Goal: Task Accomplishment & Management: Manage account settings

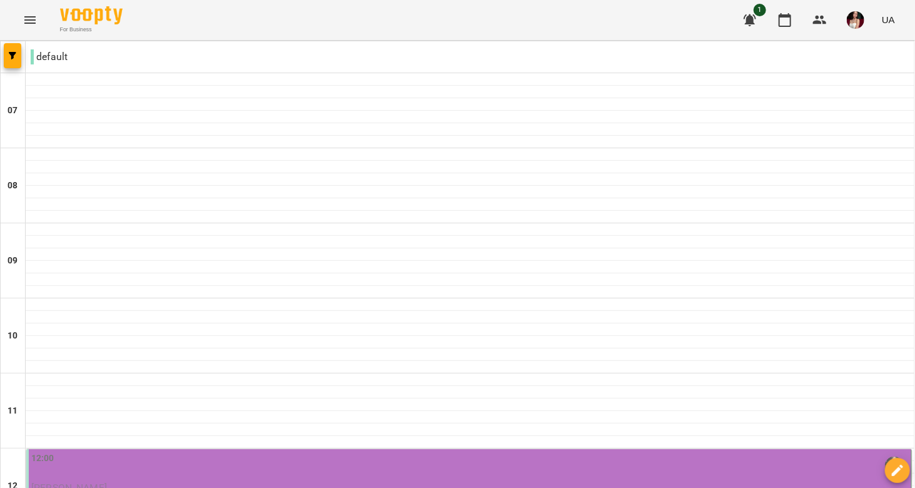
scroll to position [249, 0]
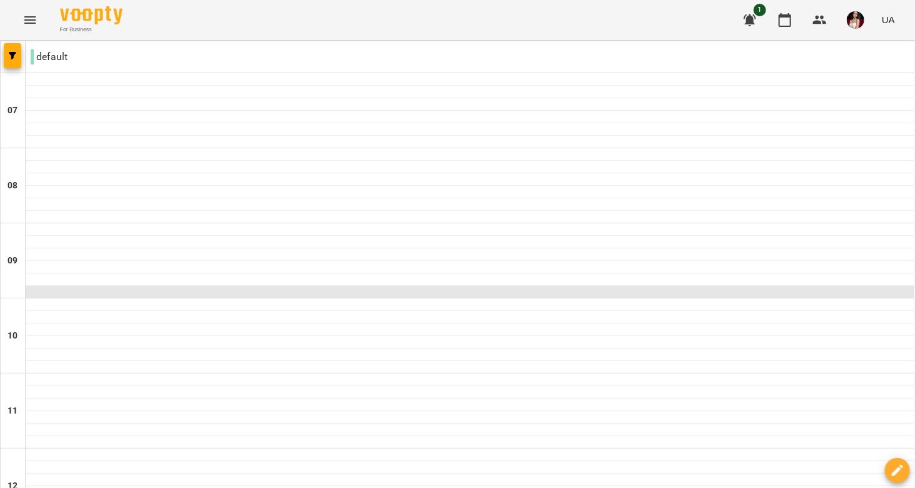
scroll to position [440, 0]
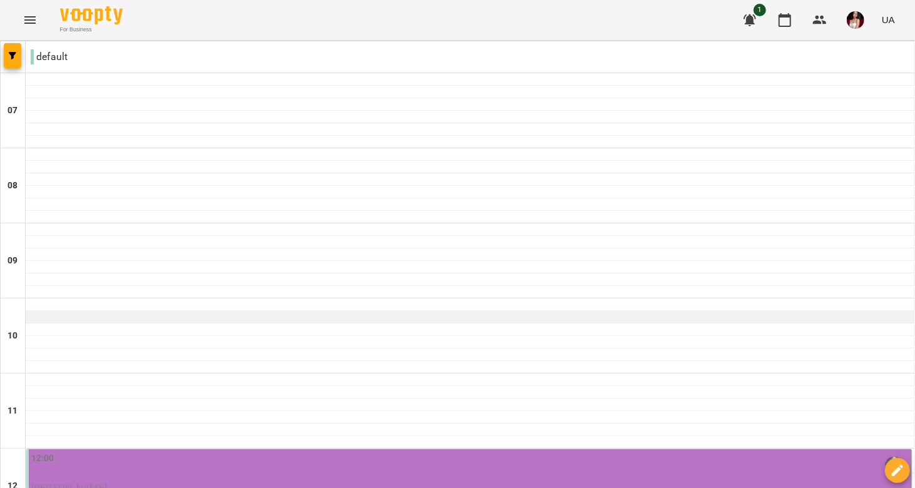
scroll to position [256, 0]
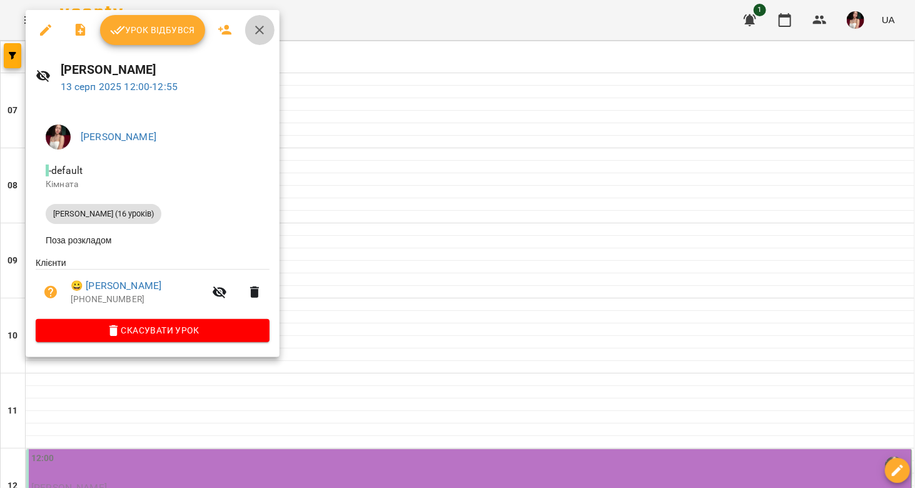
click at [258, 31] on icon "button" at bounding box center [259, 30] width 9 height 9
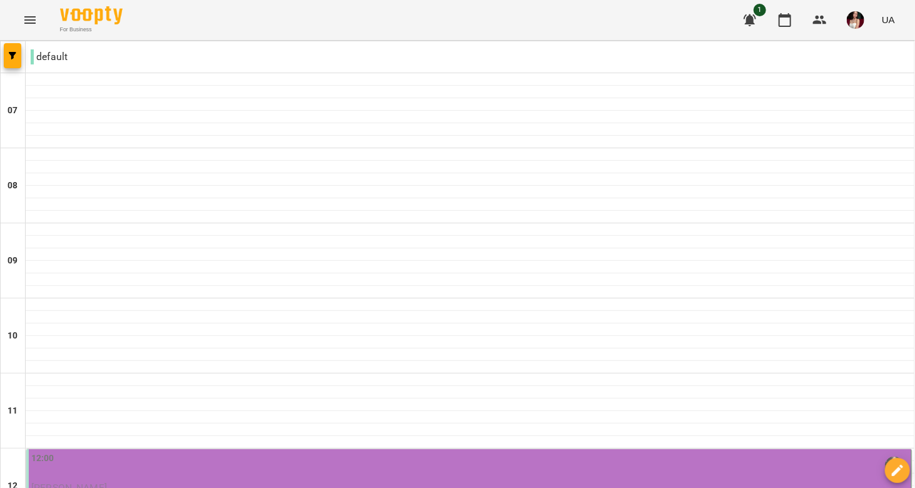
click at [164, 451] on div "12:00" at bounding box center [469, 465] width 877 height 29
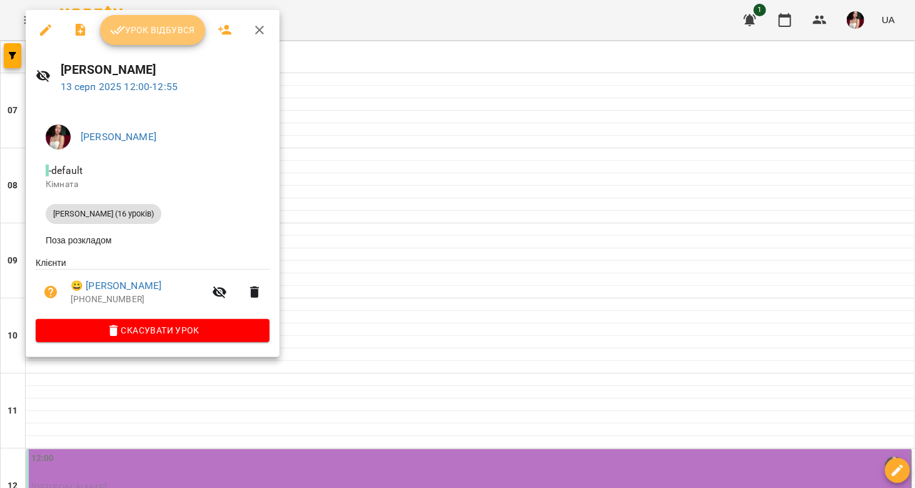
click at [166, 33] on span "Урок відбувся" at bounding box center [152, 30] width 85 height 15
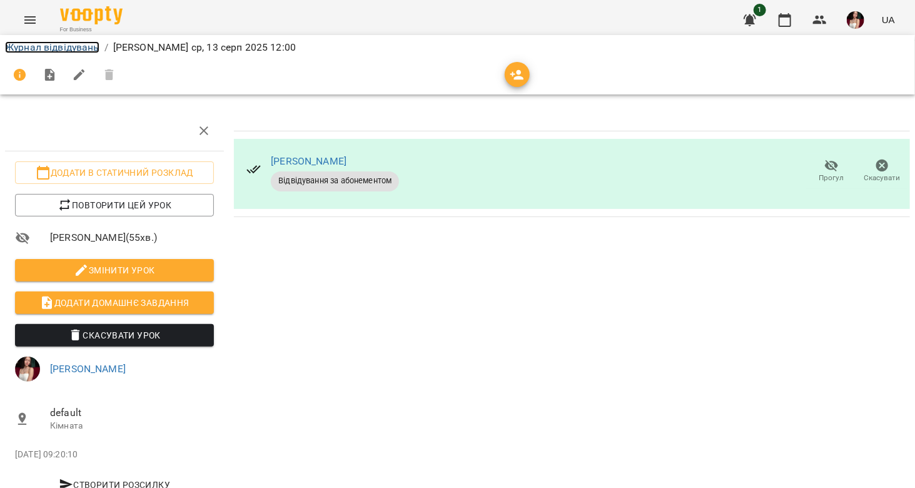
click at [74, 49] on link "Журнал відвідувань" at bounding box center [52, 47] width 94 height 12
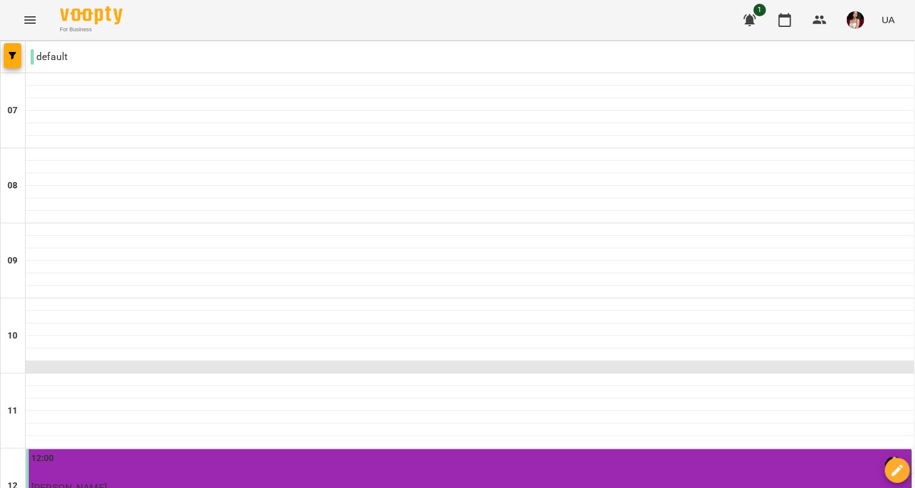
scroll to position [376, 0]
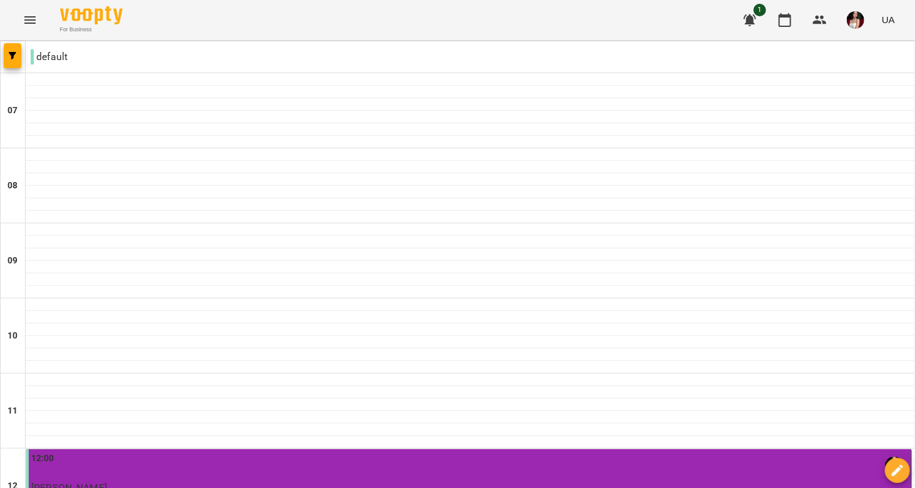
click at [193, 480] on p "[PERSON_NAME]" at bounding box center [469, 487] width 877 height 15
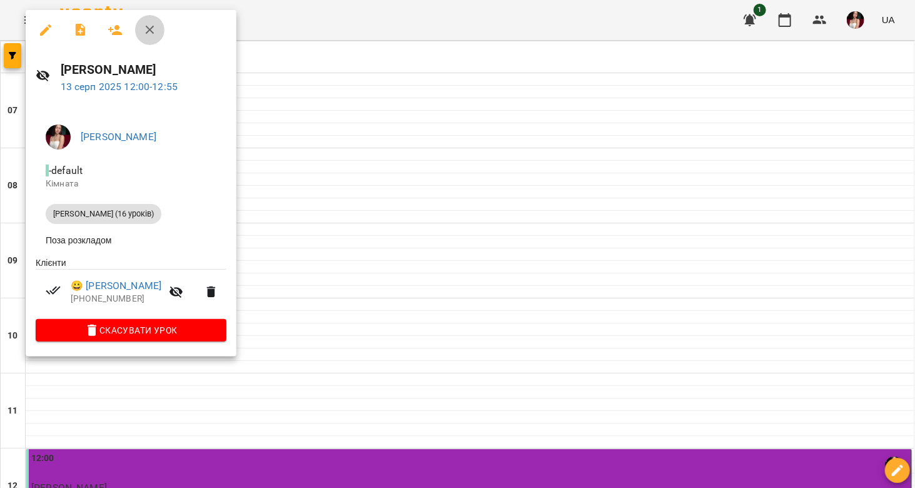
click at [154, 33] on icon "button" at bounding box center [150, 30] width 15 height 15
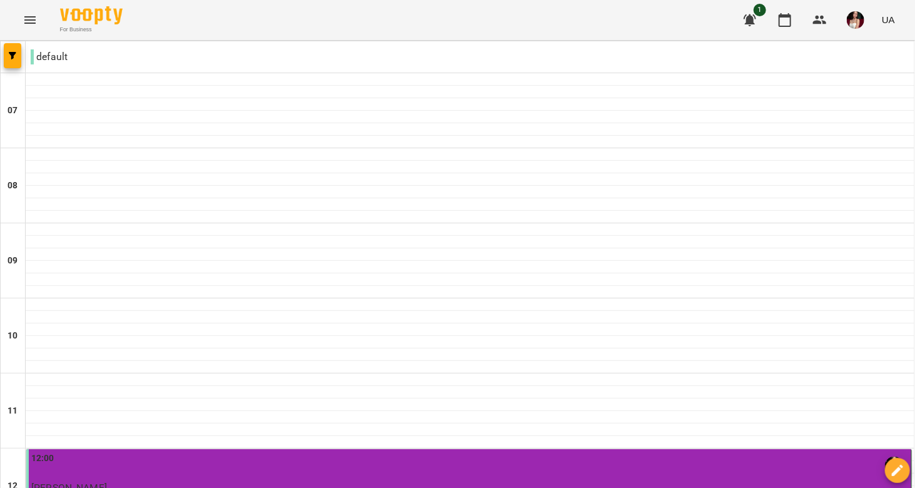
scroll to position [286, 0]
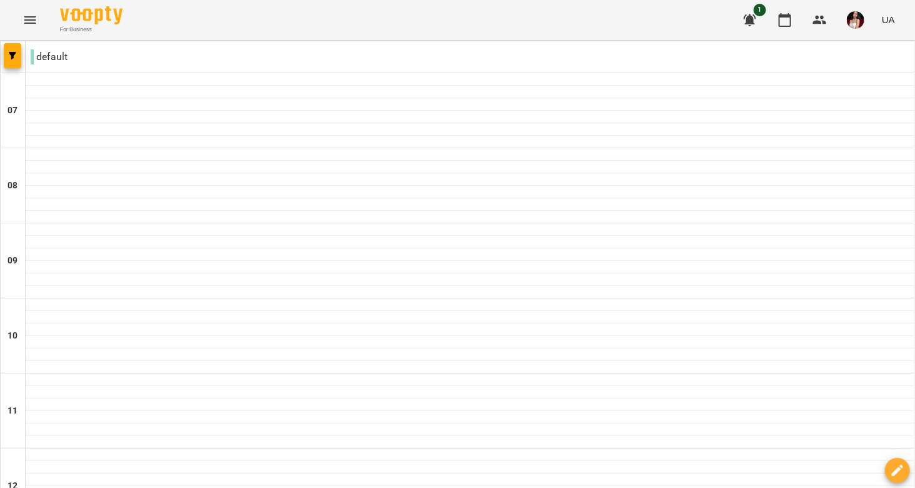
scroll to position [484, 0]
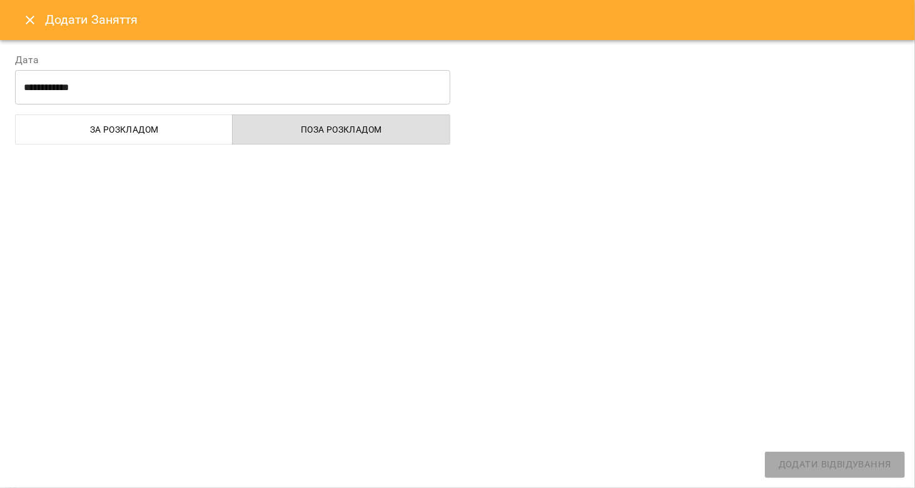
select select "**********"
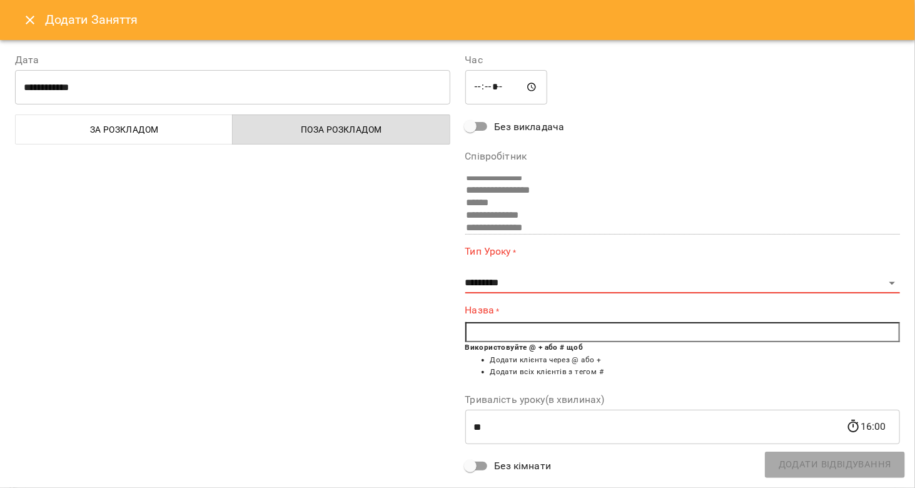
scroll to position [79, 0]
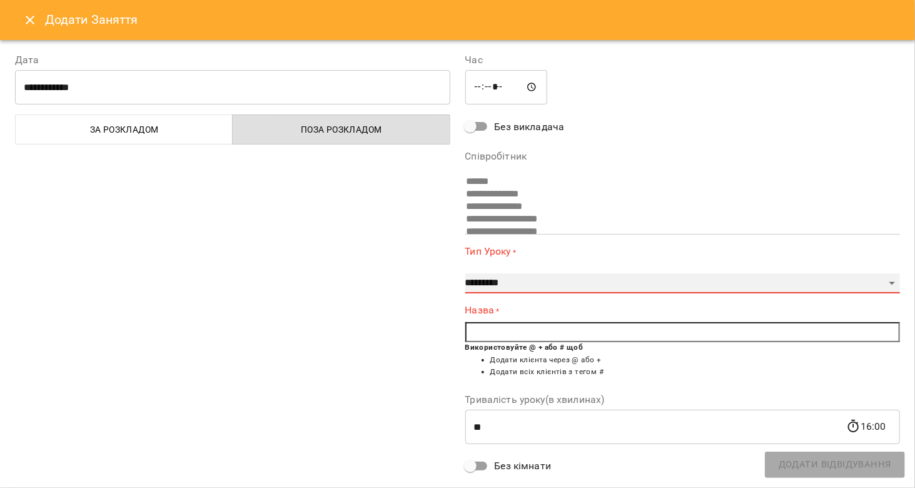
click at [527, 276] on select "**********" at bounding box center [682, 283] width 435 height 20
select select "**********"
click at [465, 273] on select "**********" at bounding box center [682, 283] width 435 height 20
type input "**"
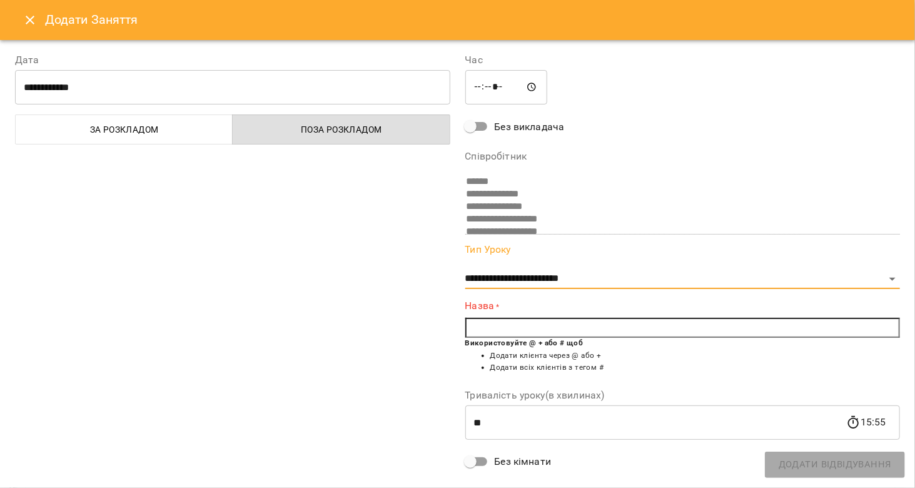
click at [525, 325] on input "text" at bounding box center [682, 328] width 435 height 20
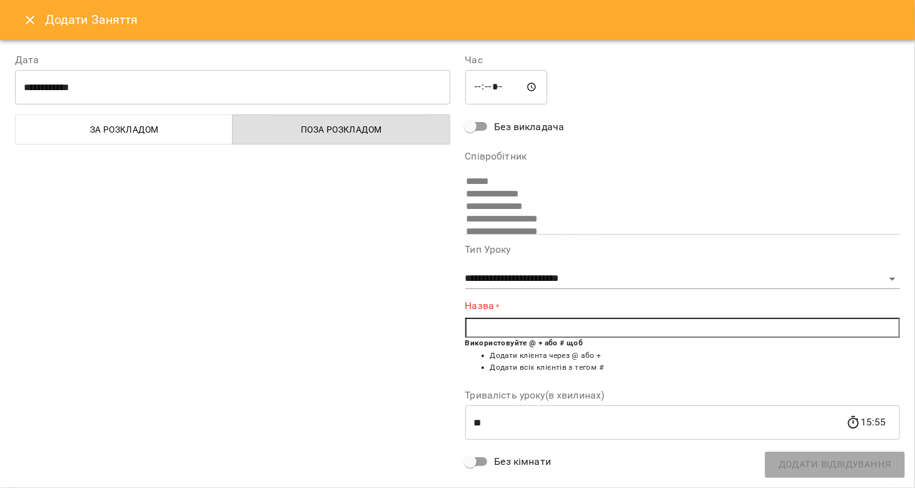
type input "*"
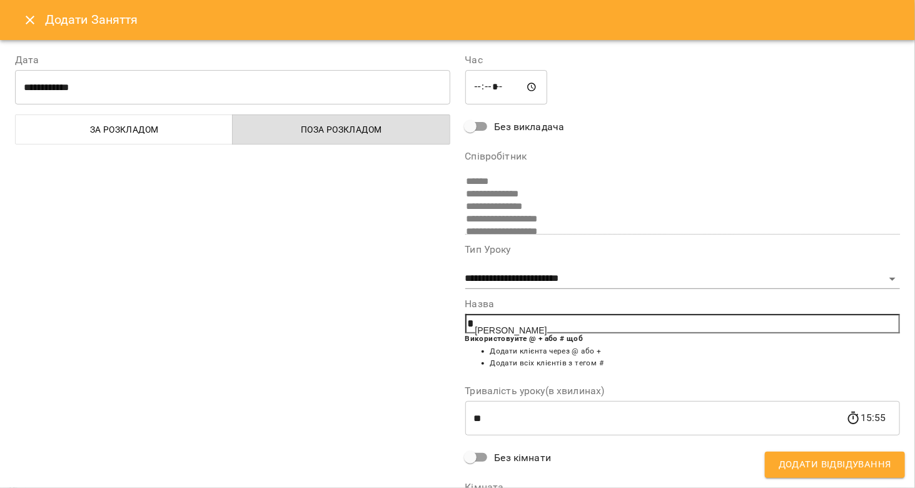
click at [538, 328] on span "[PERSON_NAME]" at bounding box center [511, 330] width 72 height 10
type input "**********"
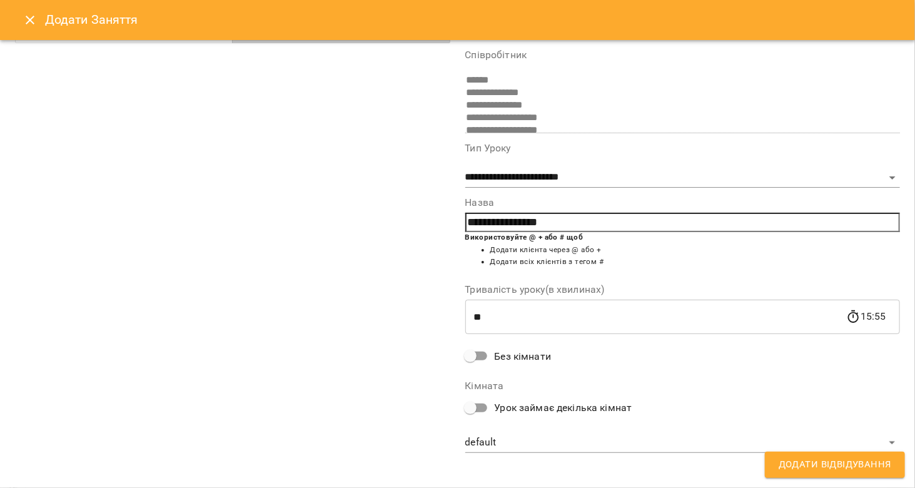
scroll to position [108, 0]
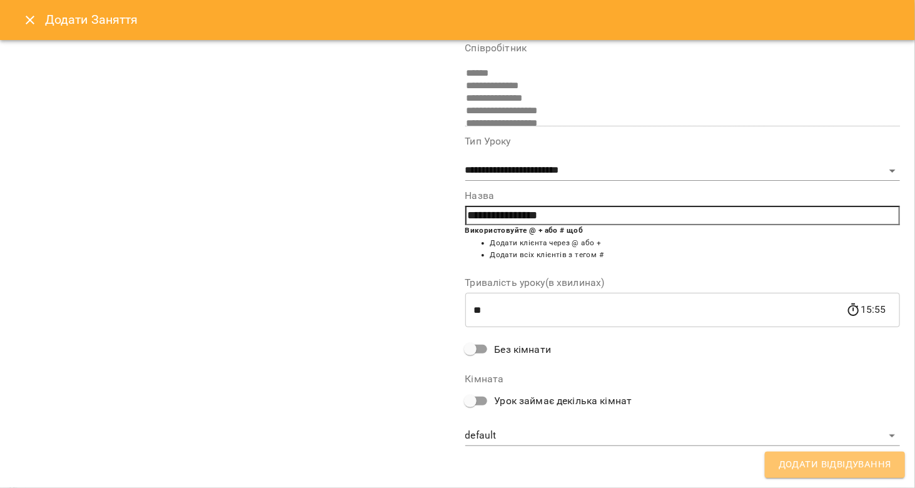
click at [788, 463] on span "Додати Відвідування" at bounding box center [835, 464] width 113 height 16
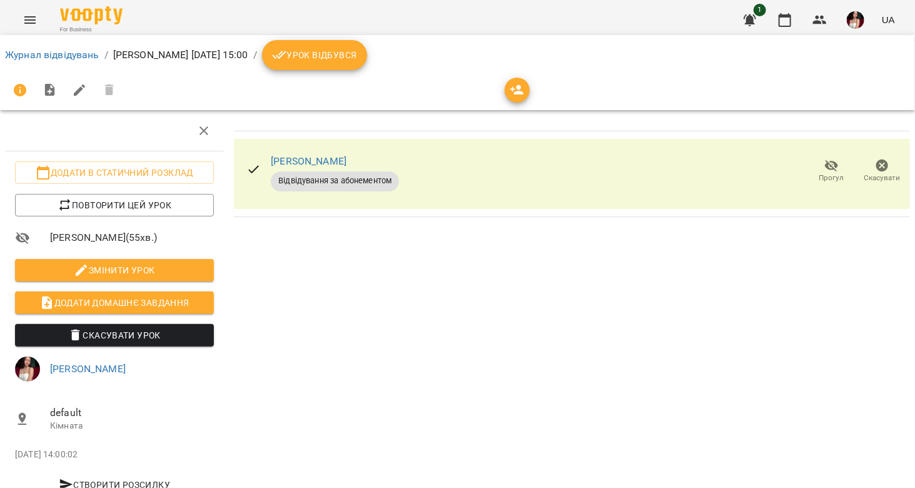
click at [81, 48] on li "Журнал відвідувань" at bounding box center [52, 55] width 94 height 15
click at [81, 49] on link "Журнал відвідувань" at bounding box center [52, 55] width 94 height 12
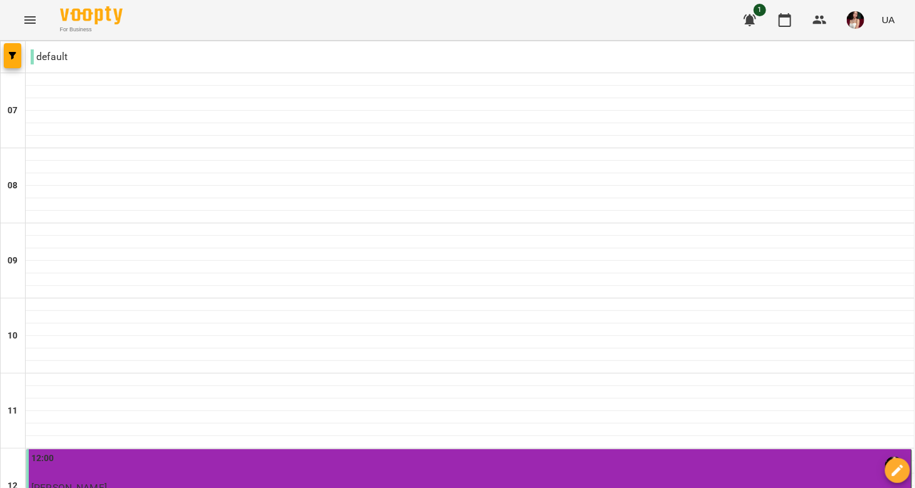
scroll to position [313, 0]
click at [245, 480] on p "[PERSON_NAME]" at bounding box center [469, 487] width 877 height 15
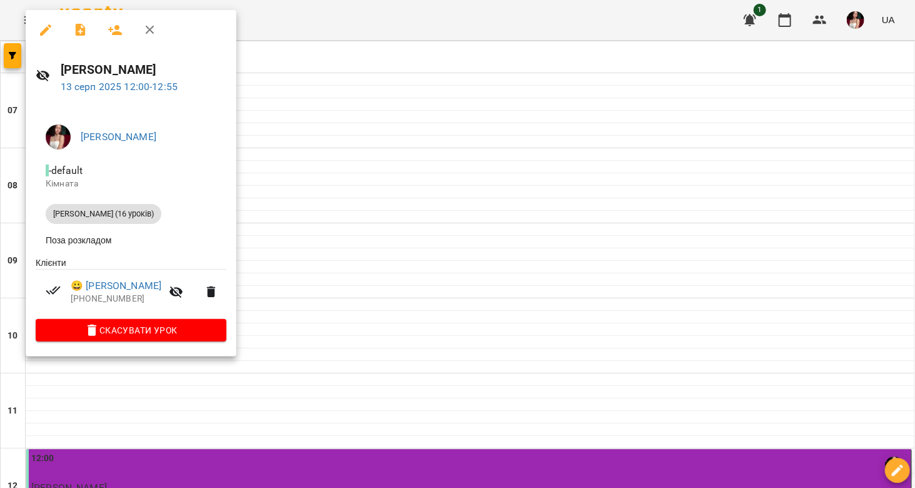
click at [394, 263] on div at bounding box center [457, 244] width 915 height 488
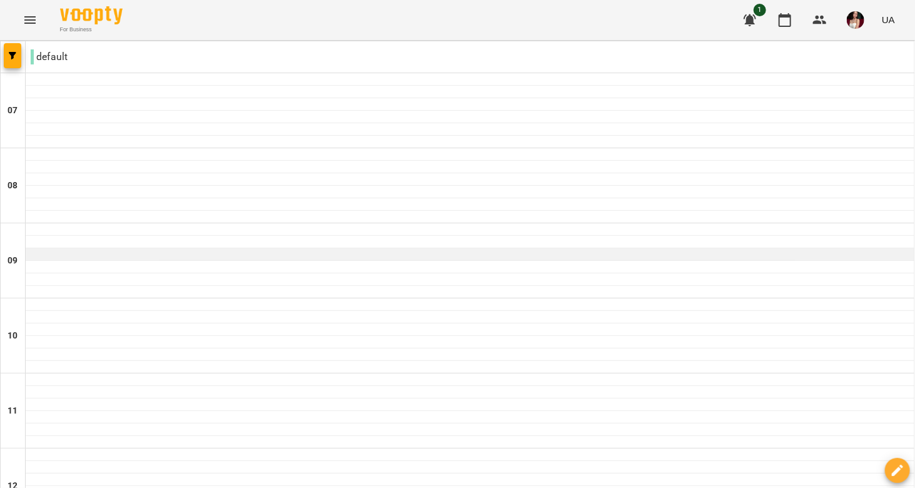
scroll to position [574, 0]
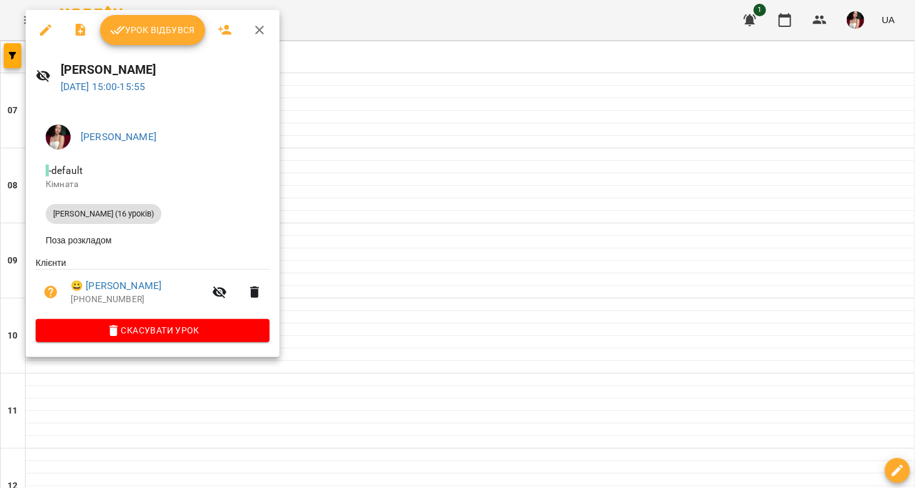
click at [405, 239] on div at bounding box center [457, 244] width 915 height 488
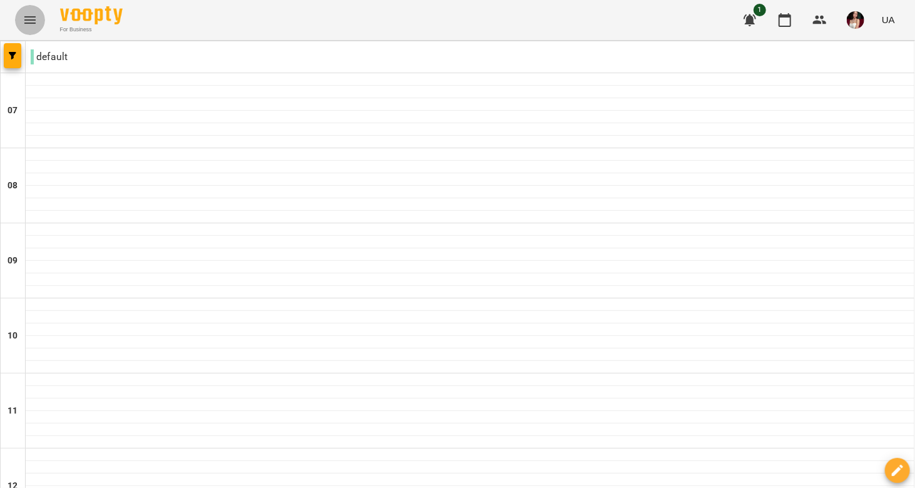
click at [41, 24] on button "Menu" at bounding box center [30, 20] width 30 height 30
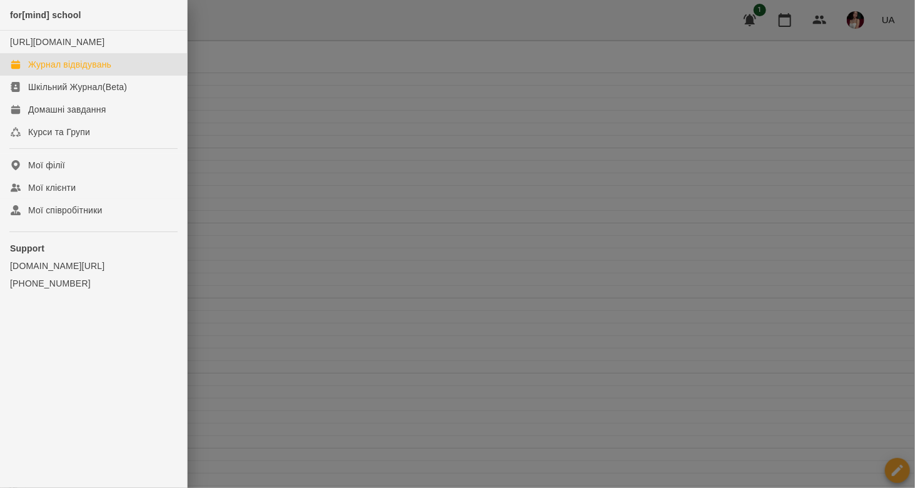
click at [398, 217] on div at bounding box center [457, 244] width 915 height 488
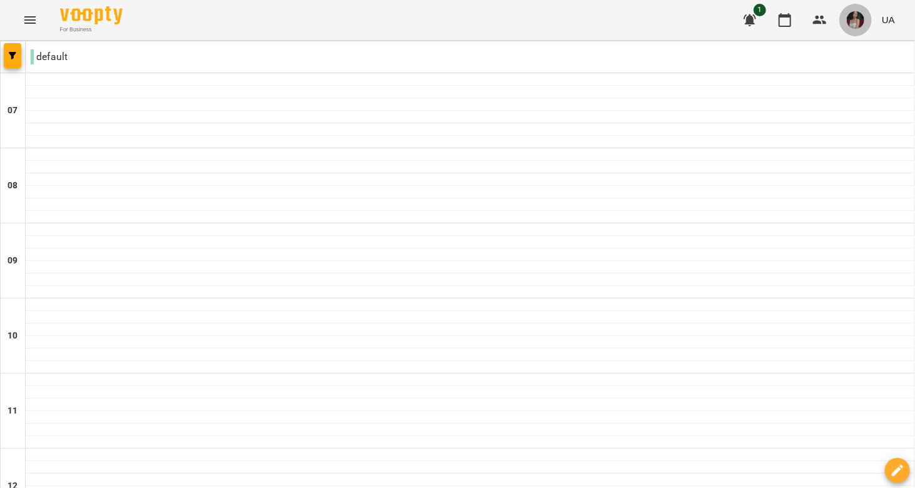
click at [860, 15] on img "button" at bounding box center [856, 20] width 18 height 18
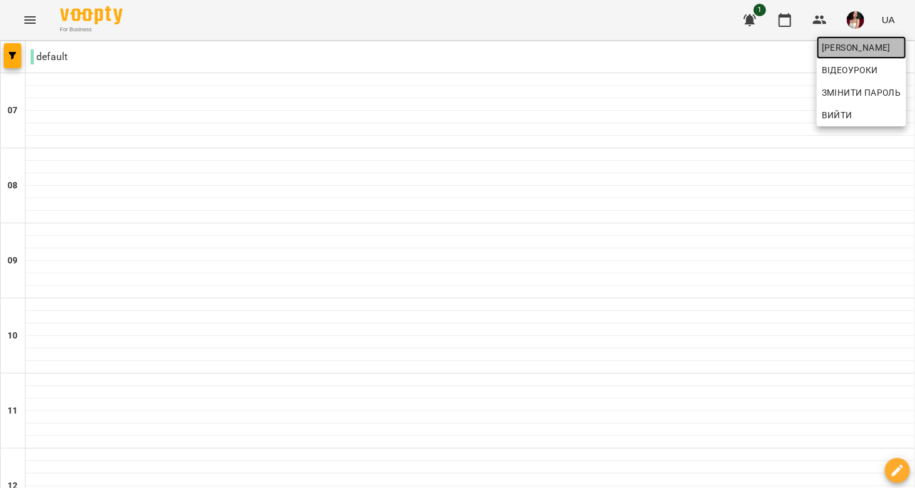
click at [863, 48] on span "[PERSON_NAME]" at bounding box center [861, 47] width 79 height 15
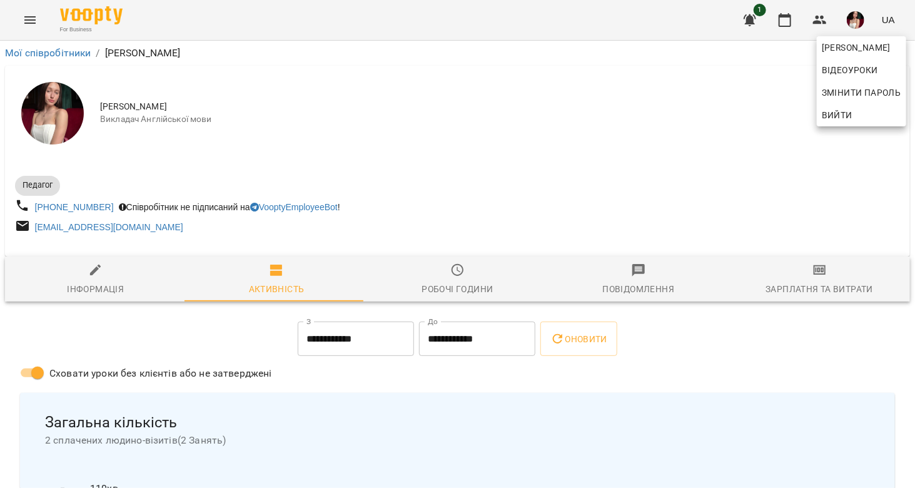
click at [812, 275] on div at bounding box center [457, 244] width 915 height 488
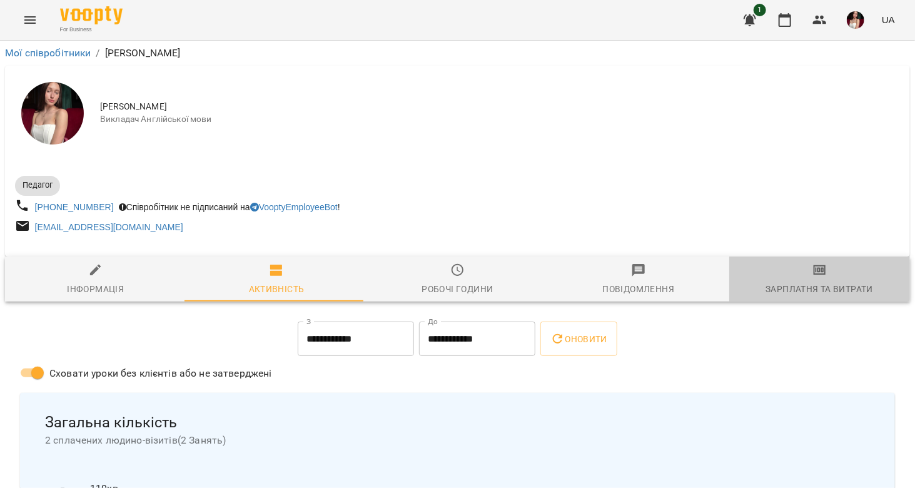
click at [814, 275] on icon "button" at bounding box center [820, 270] width 13 height 10
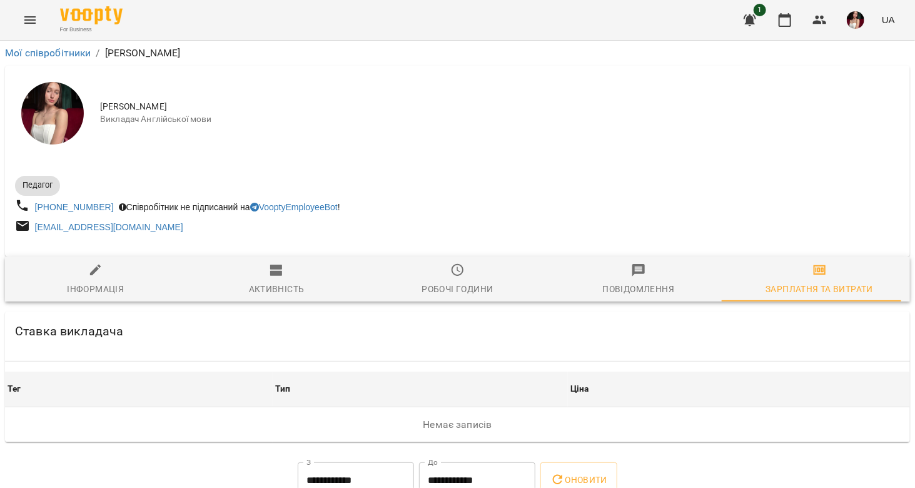
scroll to position [149, 0]
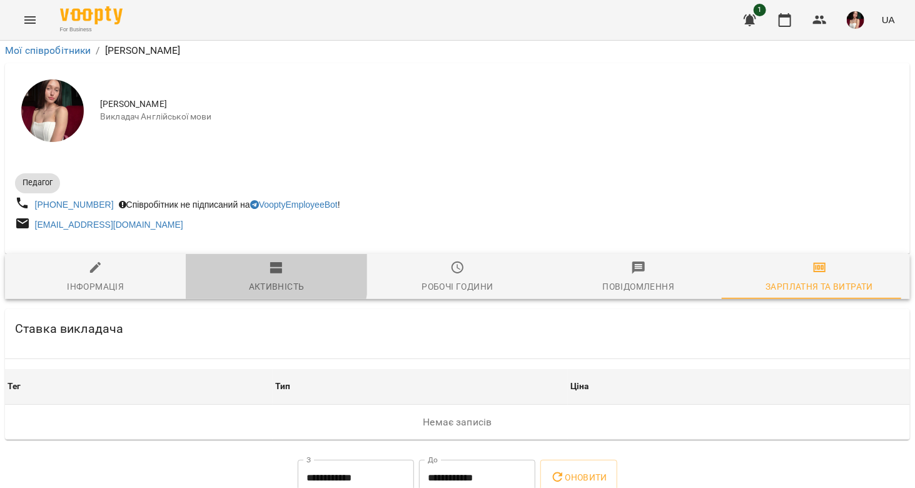
click at [249, 260] on span "Активність" at bounding box center [276, 277] width 166 height 34
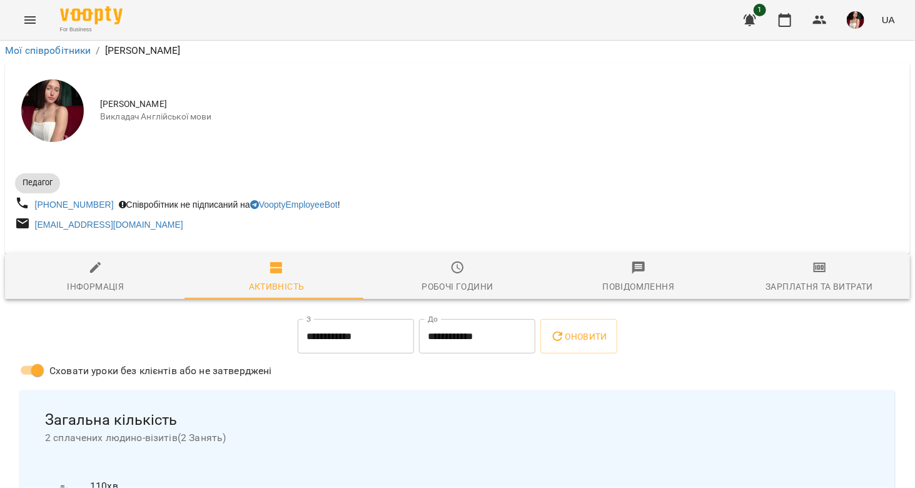
scroll to position [0, 0]
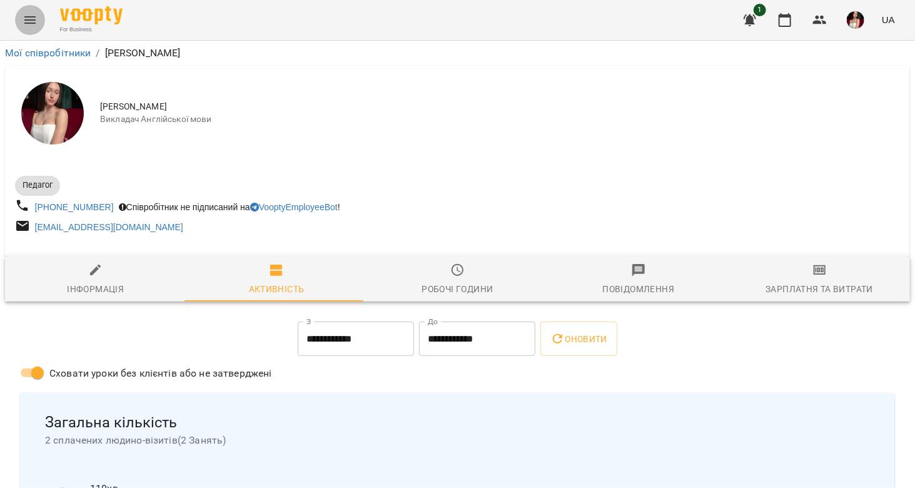
click at [32, 16] on icon "Menu" at bounding box center [30, 20] width 15 height 15
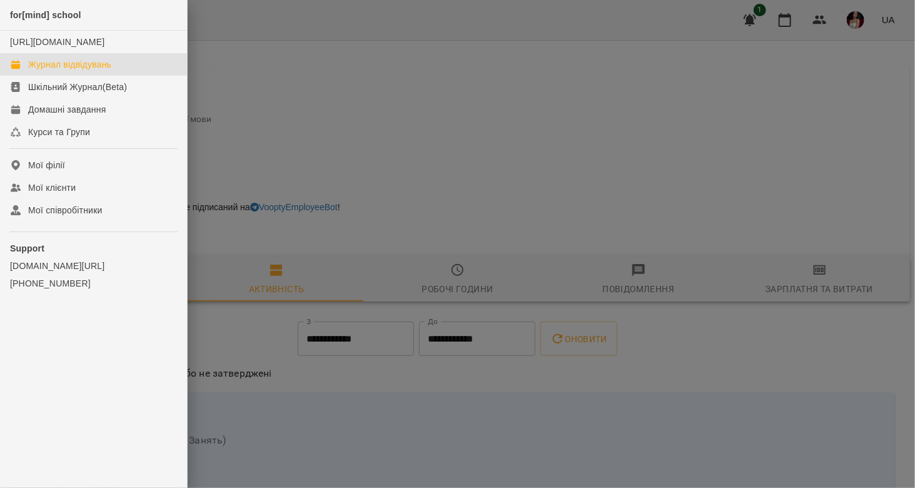
click at [68, 76] on link "Журнал відвідувань" at bounding box center [93, 64] width 187 height 23
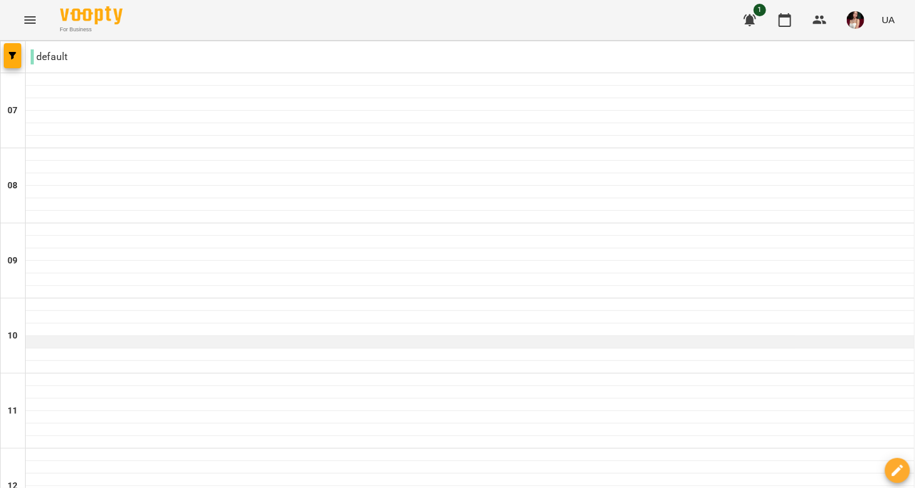
scroll to position [533, 0]
